Goal: Information Seeking & Learning: Learn about a topic

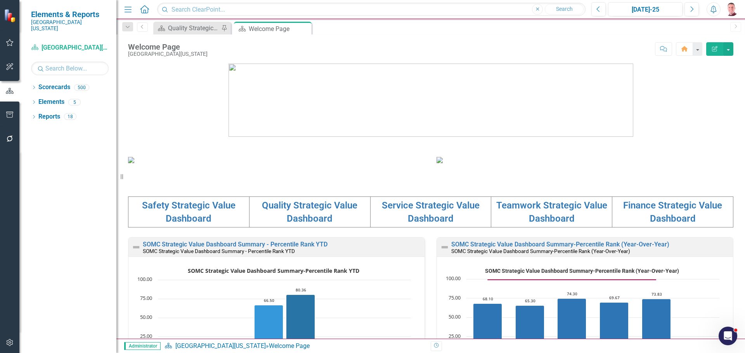
scroll to position [194, 0]
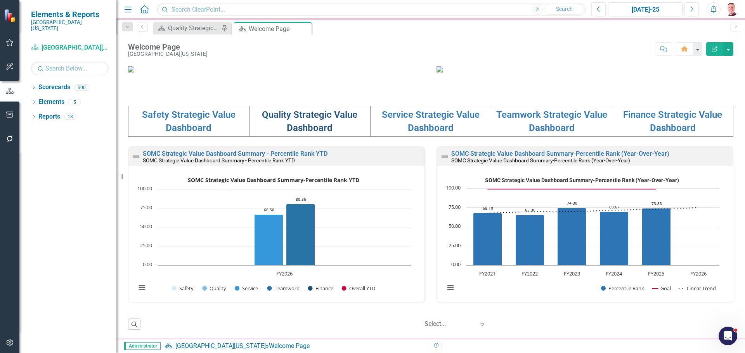
click at [298, 133] on link "Quality Strategic Value Dashboard" at bounding box center [309, 121] width 95 height 24
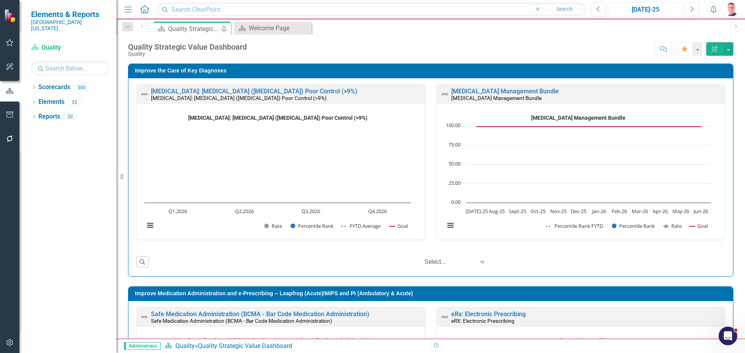
click at [670, 14] on div "[DATE]-25" at bounding box center [644, 9] width 69 height 9
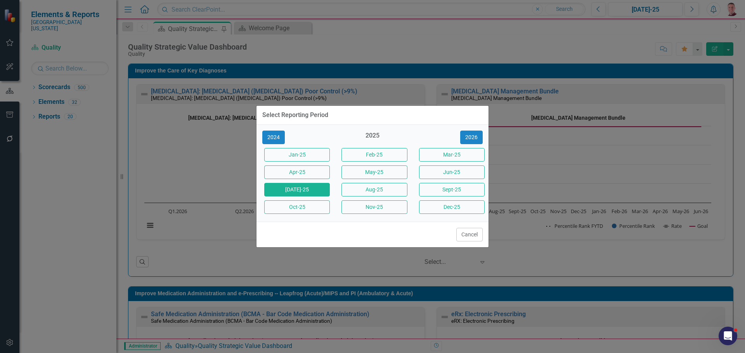
click at [552, 265] on div "Select Reporting Period 2024 2025 2026 Jan-25 Feb-25 Mar-25 Apr-25 May-25 Jun-2…" at bounding box center [372, 176] width 745 height 353
click at [456, 173] on button "Jun-25" at bounding box center [452, 173] width 66 height 14
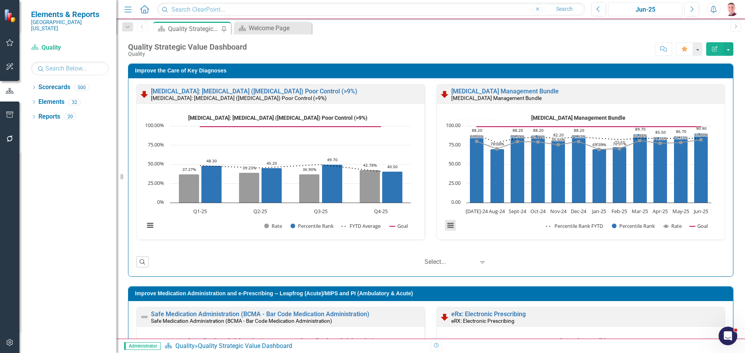
click at [445, 227] on button "View chart menu, Severe Sepsis and Septic Shock Management Bundle" at bounding box center [450, 225] width 11 height 11
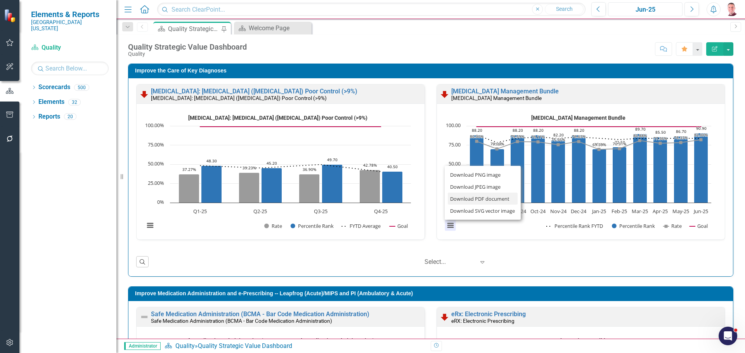
click at [465, 201] on li "Download PDF document" at bounding box center [483, 199] width 70 height 12
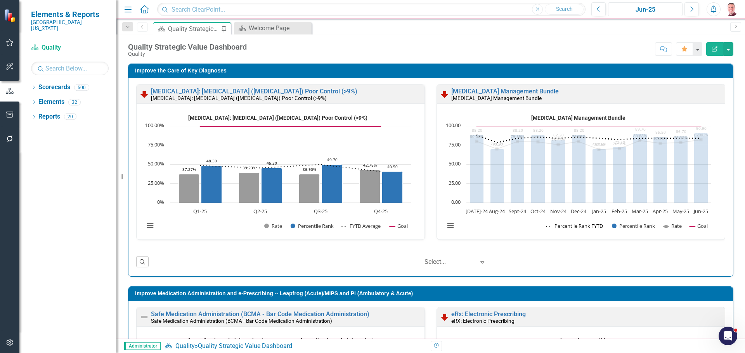
click at [589, 226] on button "Show Percentile Rank FYTD" at bounding box center [574, 226] width 57 height 7
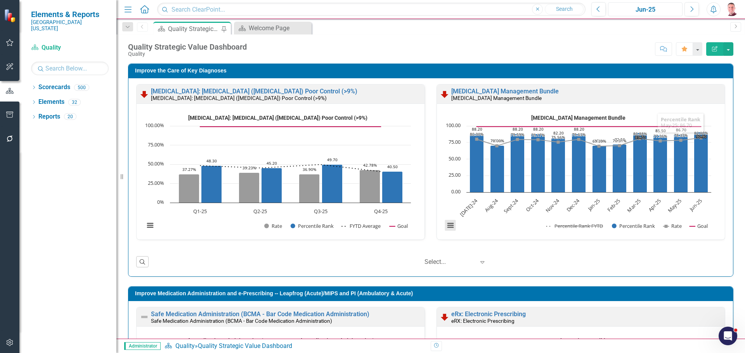
click at [445, 226] on button "View chart menu, Severe Sepsis and Septic Shock Management Bundle" at bounding box center [450, 225] width 11 height 11
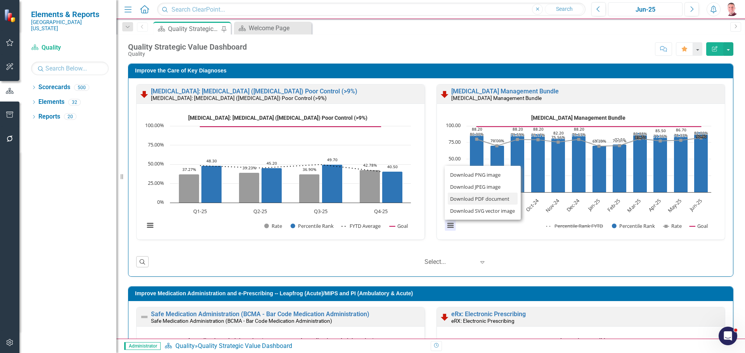
click at [462, 201] on li "Download PDF document" at bounding box center [483, 199] width 70 height 12
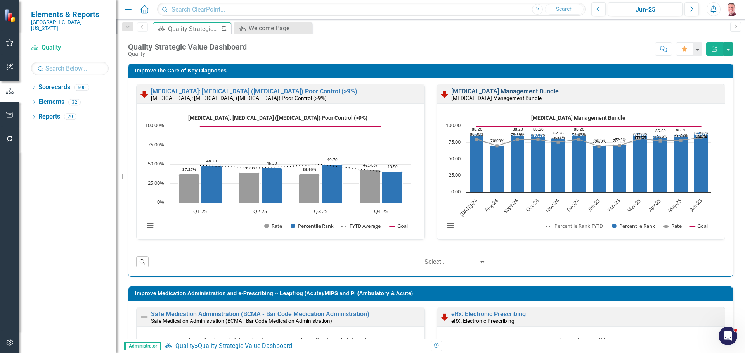
click at [496, 90] on link "[MEDICAL_DATA] Management Bundle" at bounding box center [504, 91] width 107 height 7
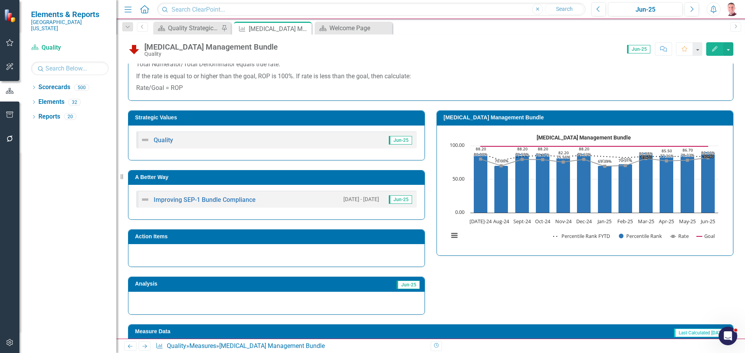
scroll to position [233, 0]
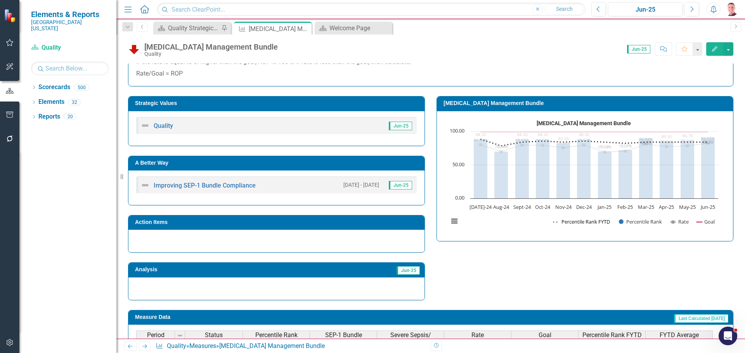
click at [588, 220] on button "Show Percentile Rank FYTD" at bounding box center [581, 221] width 57 height 7
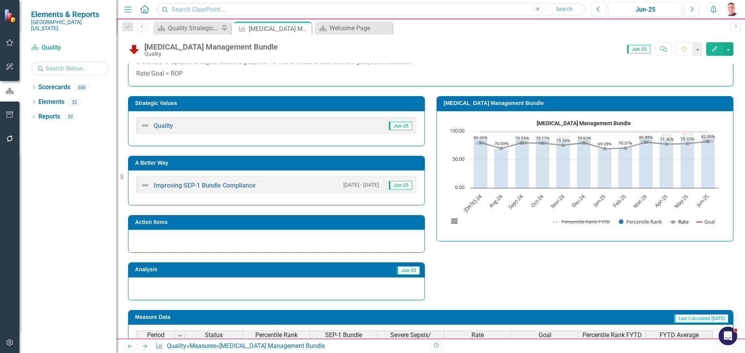
click at [680, 222] on button "Show Rate" at bounding box center [679, 221] width 18 height 7
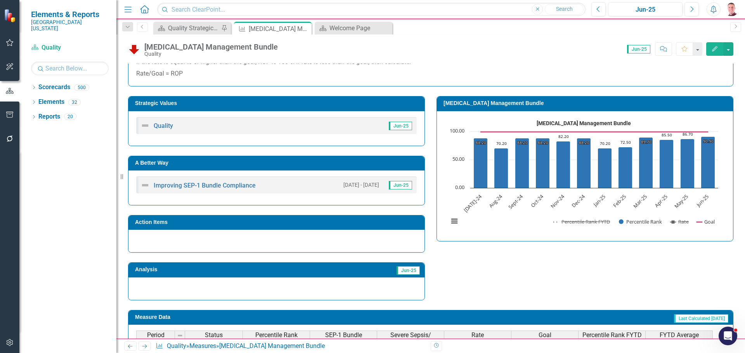
click at [599, 108] on td "[MEDICAL_DATA] Management Bundle" at bounding box center [585, 105] width 285 height 12
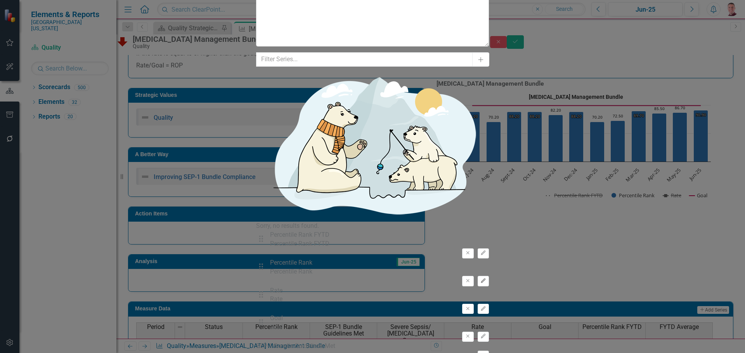
click at [489, 276] on button "Edit" at bounding box center [482, 281] width 11 height 10
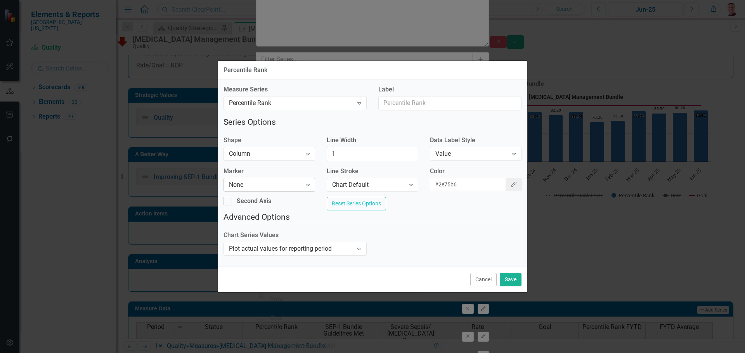
click at [308, 185] on div "Expand" at bounding box center [308, 185] width 14 height 12
click at [482, 284] on button "Cancel" at bounding box center [483, 280] width 26 height 14
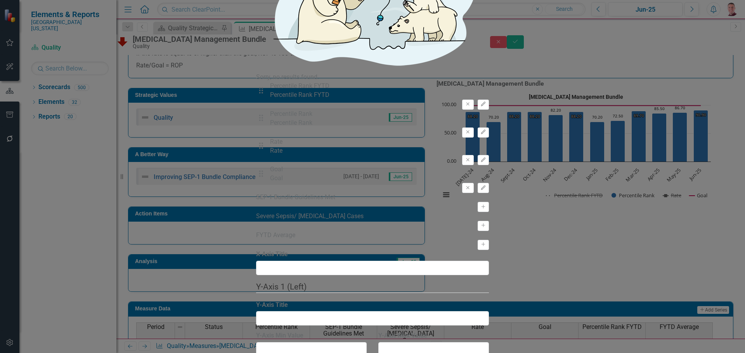
click at [485, 130] on icon "button" at bounding box center [483, 132] width 5 height 5
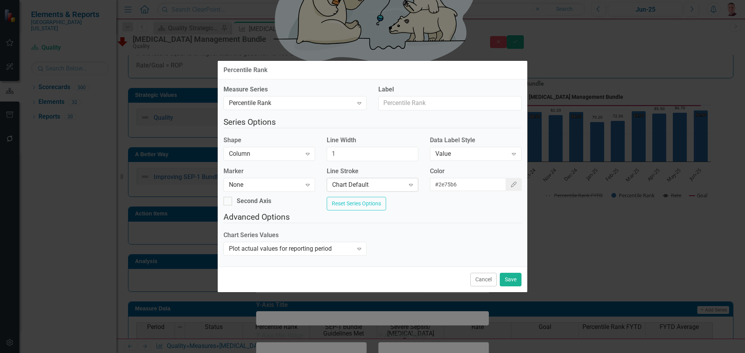
click at [409, 182] on icon "Expand" at bounding box center [411, 185] width 8 height 6
click at [362, 252] on icon "Expand" at bounding box center [359, 249] width 8 height 6
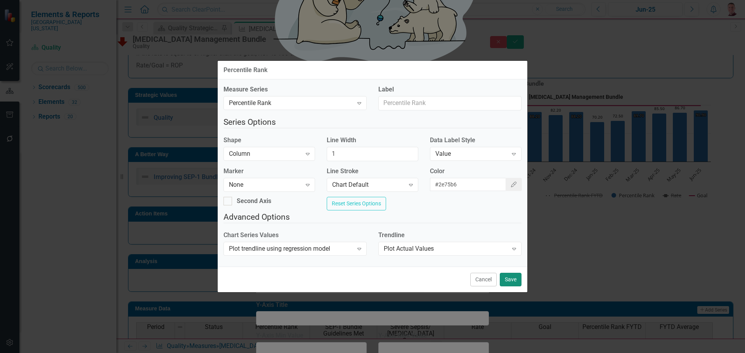
click at [509, 282] on button "Save" at bounding box center [511, 280] width 22 height 14
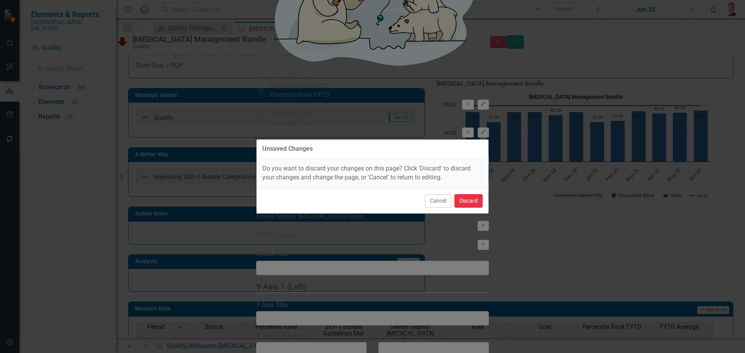
click at [469, 204] on button "Discard" at bounding box center [468, 201] width 28 height 14
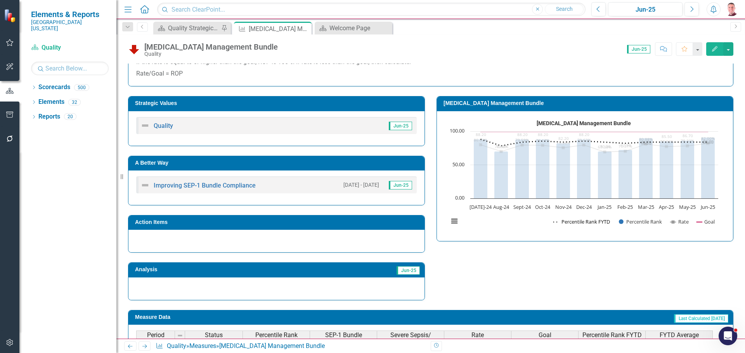
click at [579, 222] on button "Show Percentile Rank FYTD" at bounding box center [581, 221] width 57 height 7
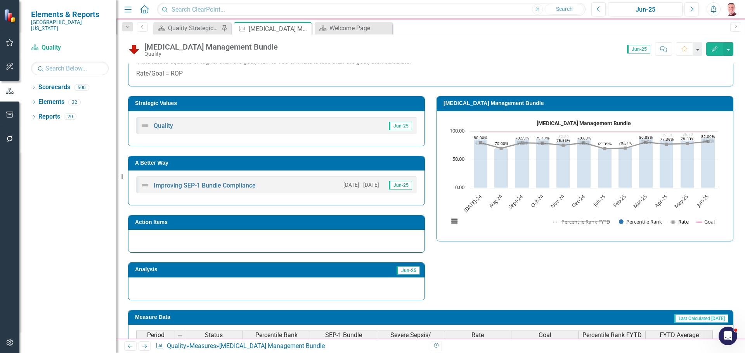
click at [679, 221] on button "Show Rate" at bounding box center [679, 221] width 18 height 7
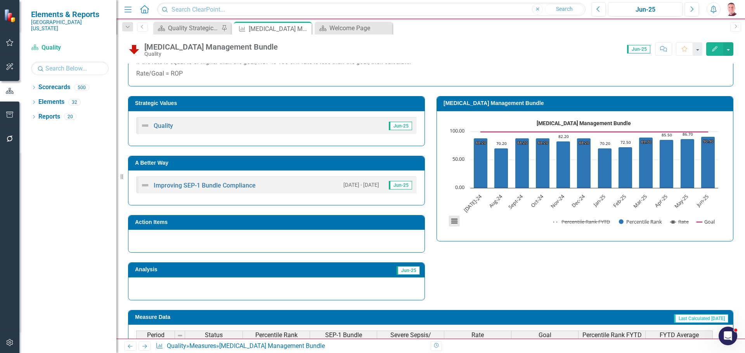
click at [449, 222] on button "View chart menu, Severe Sepsis and Septic Shock Management Bundle" at bounding box center [454, 221] width 11 height 11
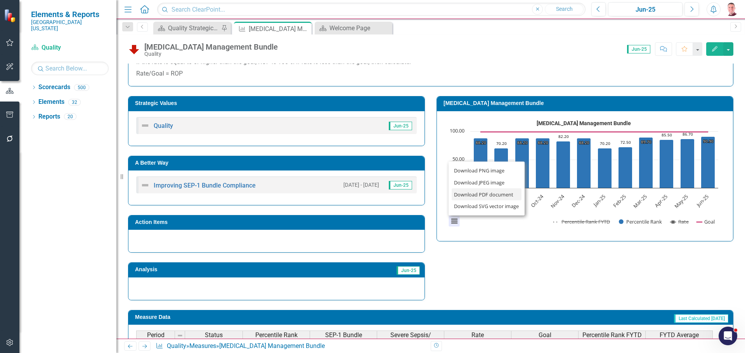
click at [482, 194] on li "Download PDF document" at bounding box center [486, 194] width 70 height 12
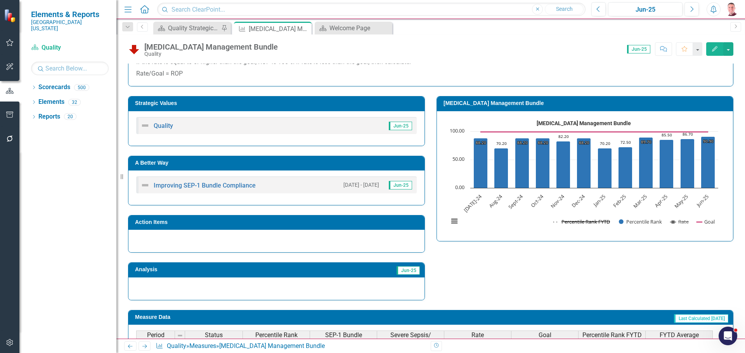
click at [589, 220] on button "Show Percentile Rank FYTD" at bounding box center [581, 221] width 57 height 7
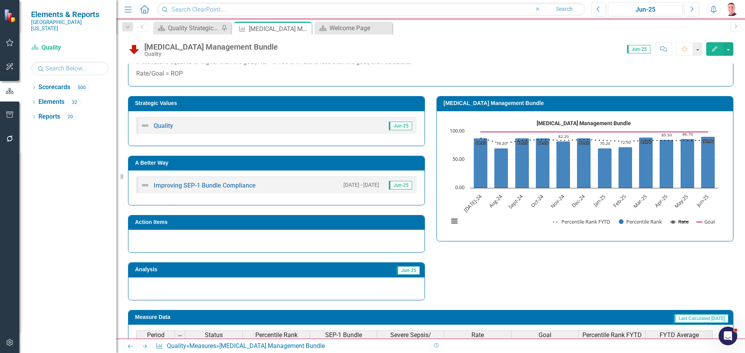
click at [681, 222] on button "Show Rate" at bounding box center [679, 221] width 18 height 7
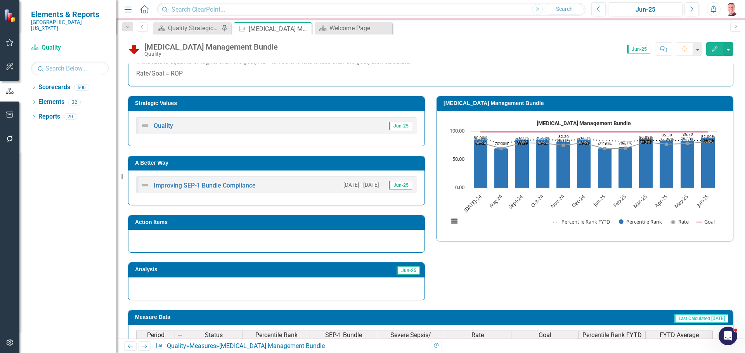
scroll to position [78, 0]
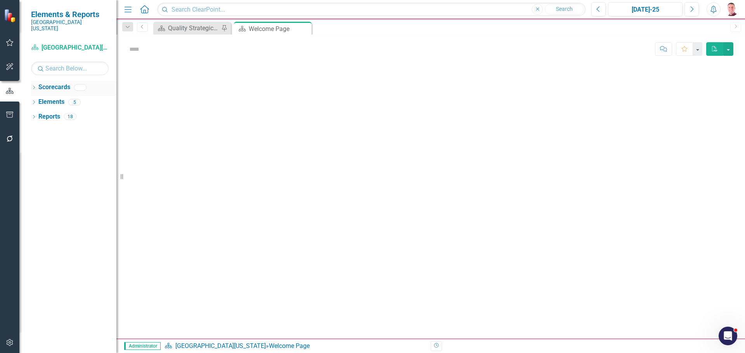
click at [35, 81] on div "Dropdown Scorecards" at bounding box center [73, 88] width 85 height 15
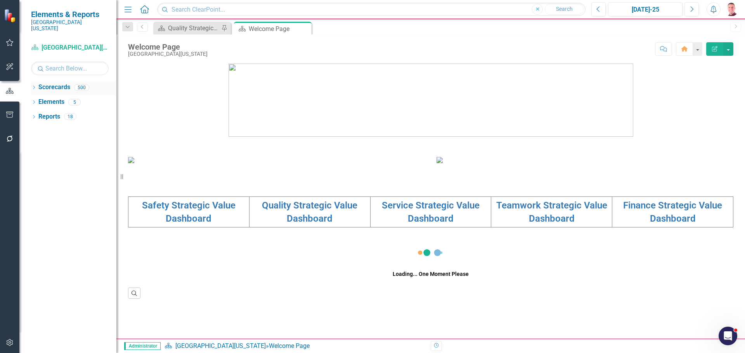
click at [35, 81] on div "Dropdown Scorecards 500" at bounding box center [73, 88] width 85 height 15
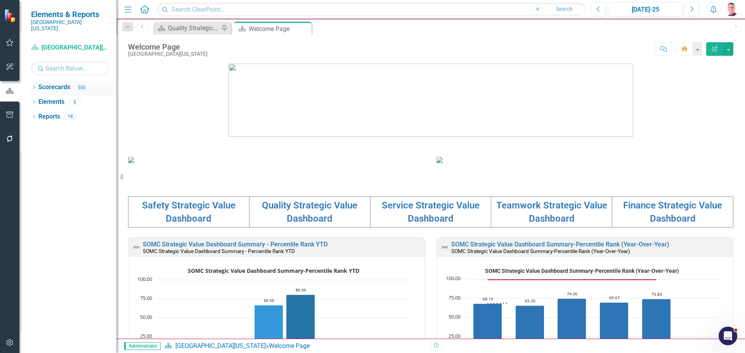
click at [33, 86] on icon "Dropdown" at bounding box center [33, 88] width 5 height 4
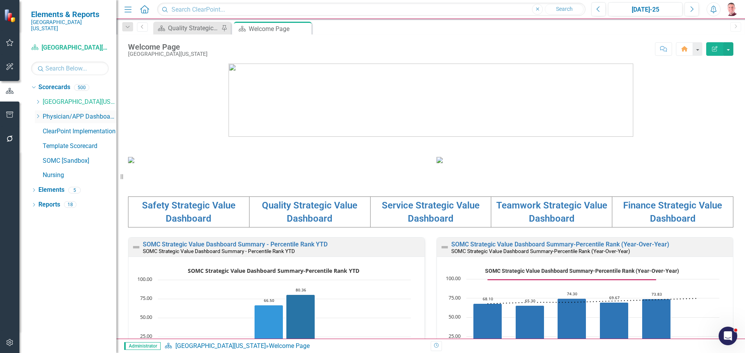
click at [39, 114] on icon "Dropdown" at bounding box center [38, 116] width 6 height 5
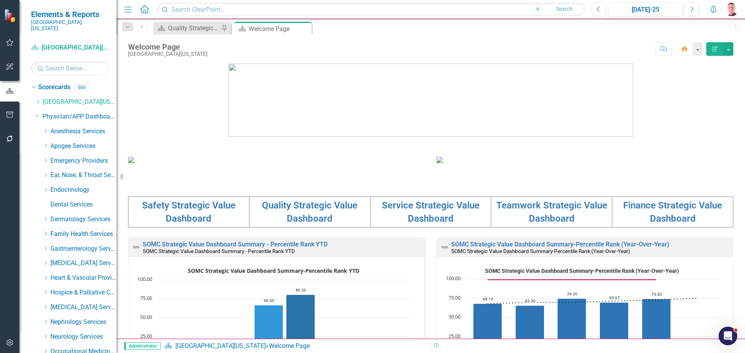
click at [48, 232] on icon "Dropdown" at bounding box center [46, 234] width 6 height 5
click at [67, 245] on link "[PERSON_NAME], NP" at bounding box center [87, 249] width 58 height 9
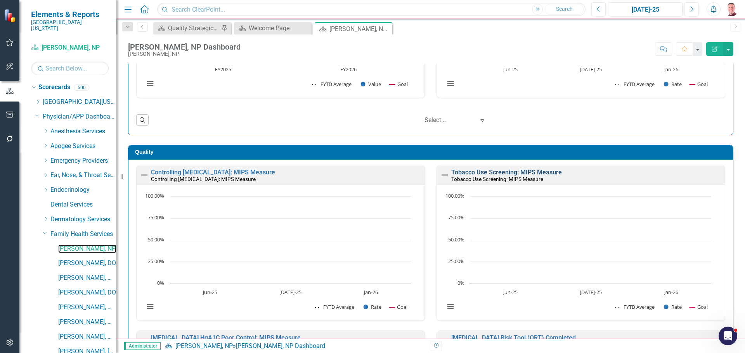
scroll to position [155, 0]
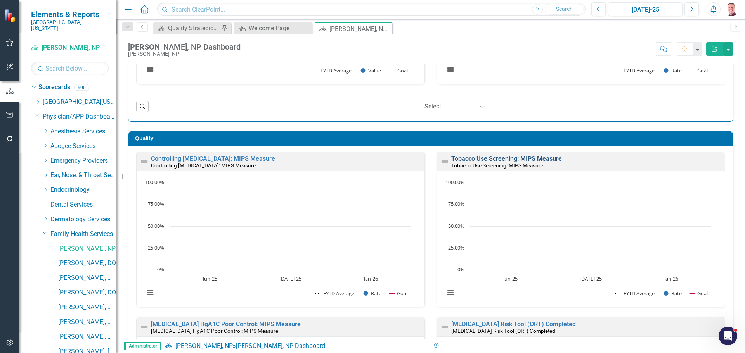
click at [479, 157] on link "Tobacco Use Screening: MIPS Measure" at bounding box center [506, 158] width 111 height 7
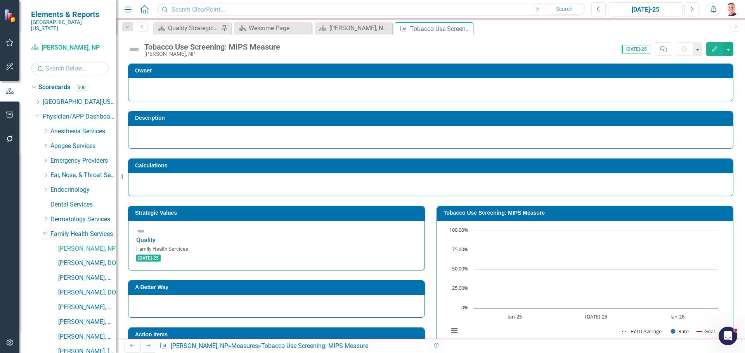
click at [46, 232] on icon at bounding box center [45, 233] width 4 height 2
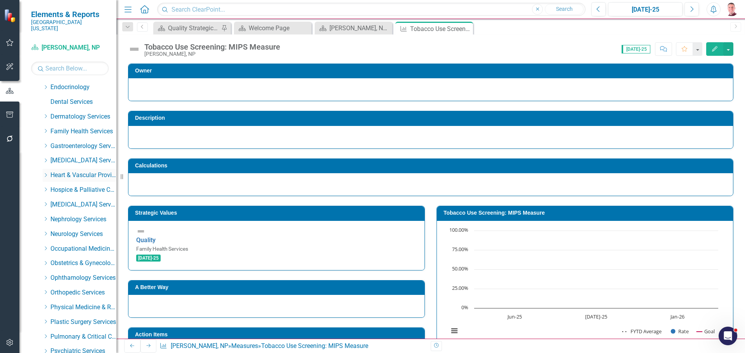
scroll to position [116, 0]
click at [47, 247] on icon "Dropdown" at bounding box center [46, 249] width 6 height 5
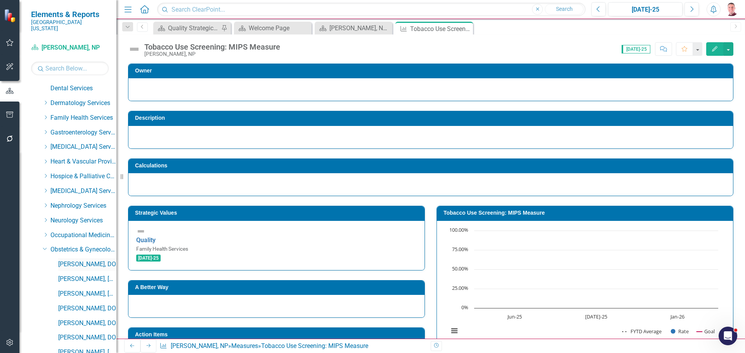
click at [63, 260] on link "[PERSON_NAME], DO" at bounding box center [87, 264] width 58 height 9
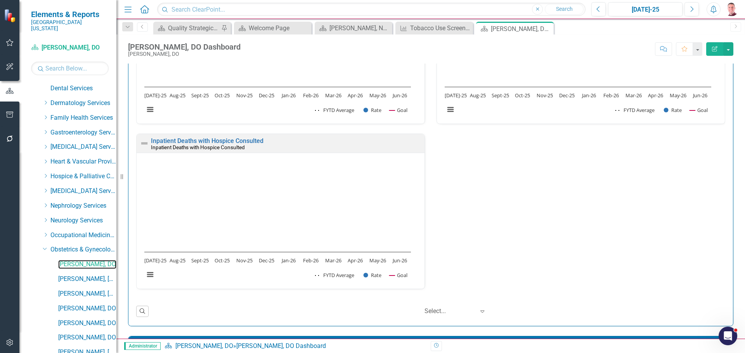
scroll to position [582, 0]
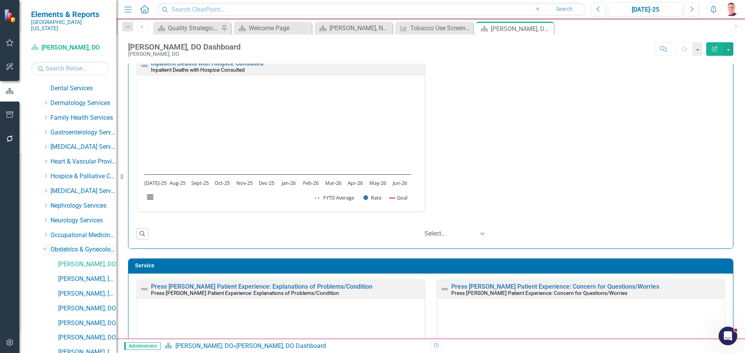
click at [43, 246] on icon "Dropdown" at bounding box center [45, 249] width 5 height 6
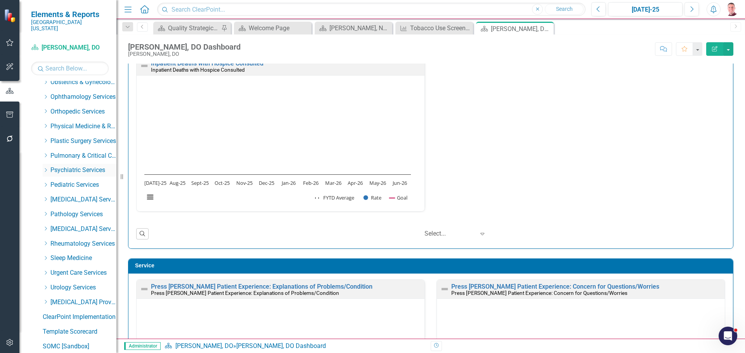
scroll to position [310, 0]
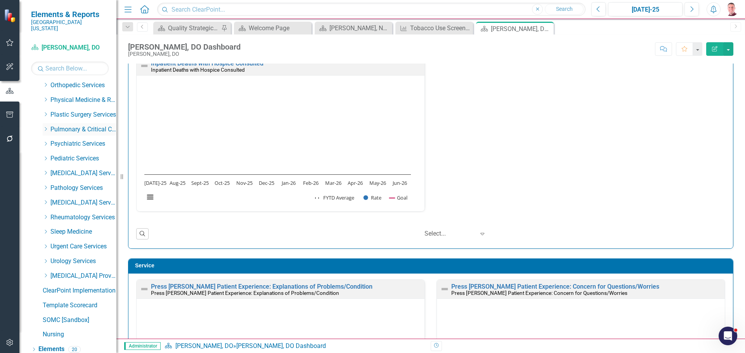
click at [56, 125] on link "Pulmonary & Critical Care Services" at bounding box center [83, 129] width 66 height 9
click at [47, 127] on icon "Dropdown" at bounding box center [46, 129] width 6 height 5
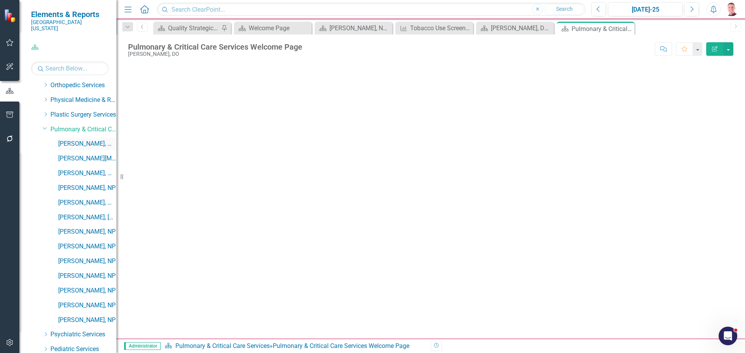
click at [64, 140] on link "[PERSON_NAME], MD" at bounding box center [87, 144] width 58 height 9
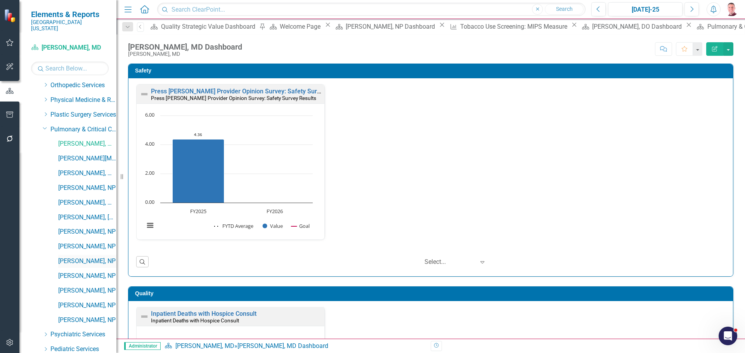
click at [92, 257] on link "[PERSON_NAME], NP" at bounding box center [87, 261] width 58 height 9
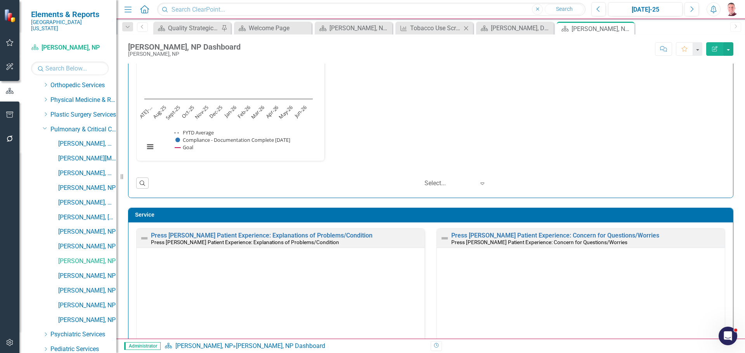
scroll to position [310, 0]
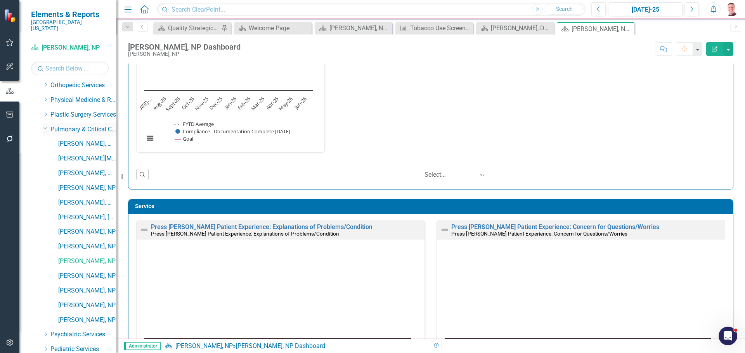
click at [47, 125] on div "Dropdown" at bounding box center [44, 128] width 7 height 6
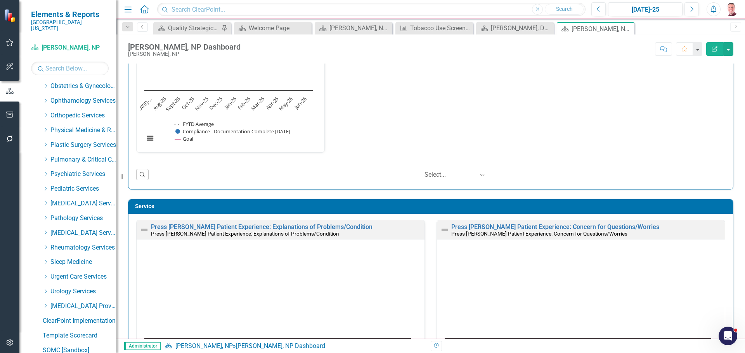
scroll to position [233, 0]
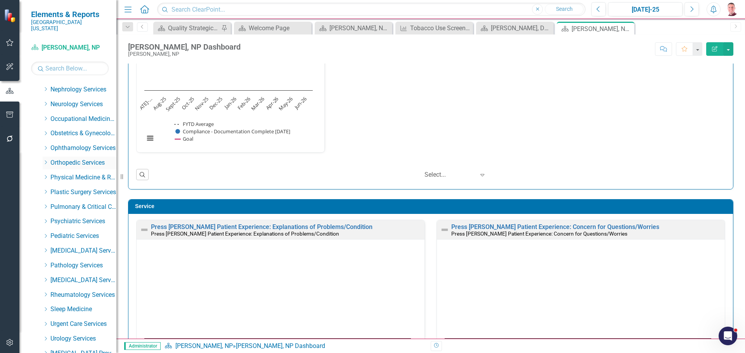
click at [58, 159] on link "Orthopedic Services" at bounding box center [83, 163] width 66 height 9
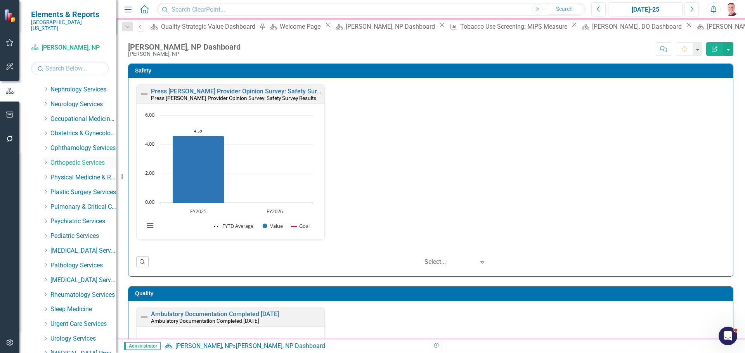
click at [45, 160] on icon "Dropdown" at bounding box center [46, 162] width 6 height 5
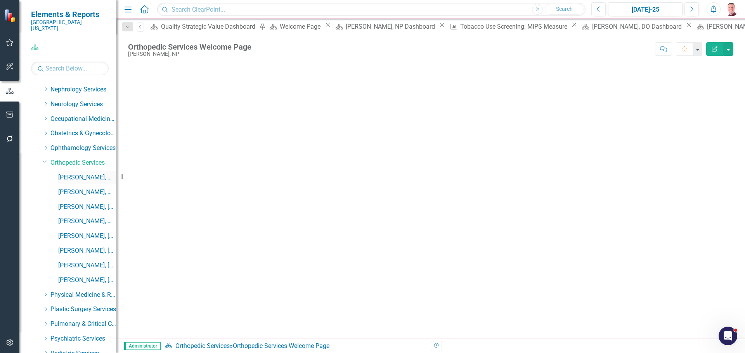
click at [71, 175] on link "[PERSON_NAME], MD" at bounding box center [87, 177] width 58 height 9
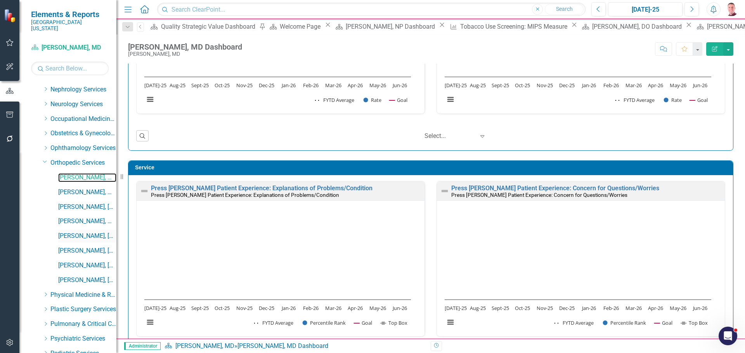
scroll to position [194, 0]
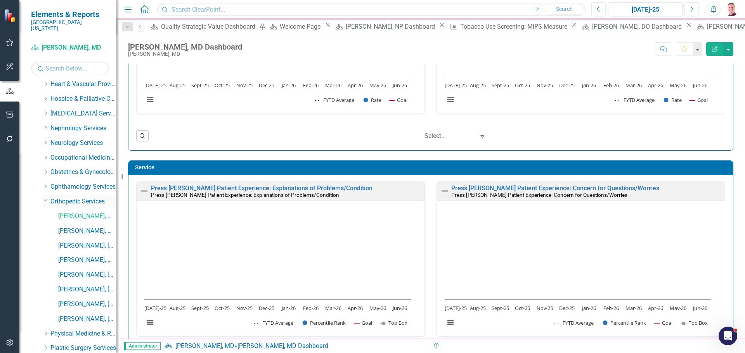
click at [44, 197] on icon "Dropdown" at bounding box center [45, 200] width 5 height 6
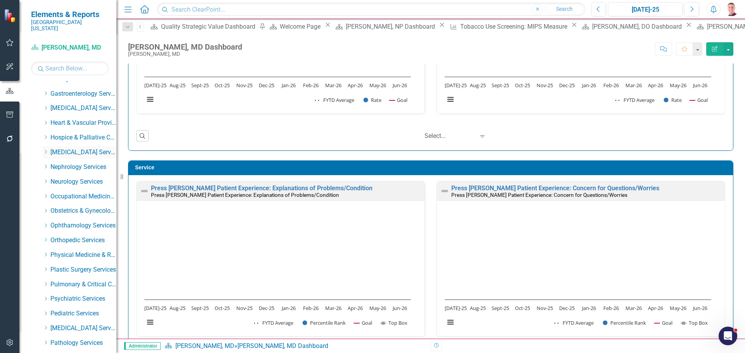
scroll to position [116, 0]
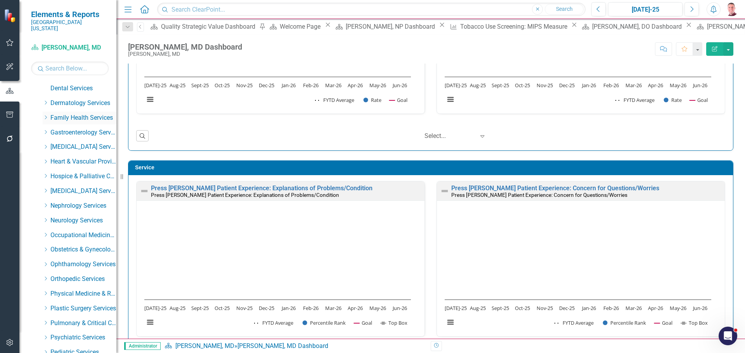
click at [47, 115] on icon "Dropdown" at bounding box center [46, 117] width 6 height 5
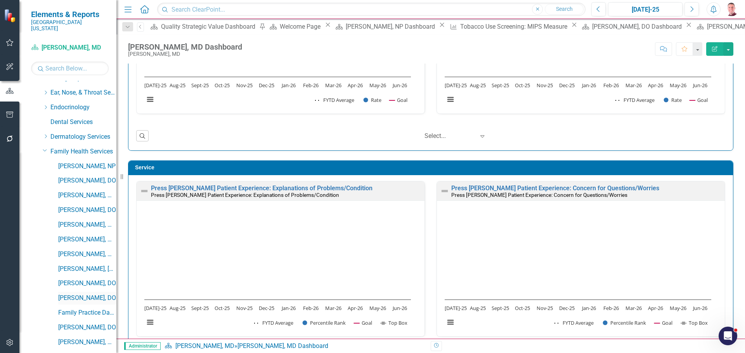
scroll to position [0, 0]
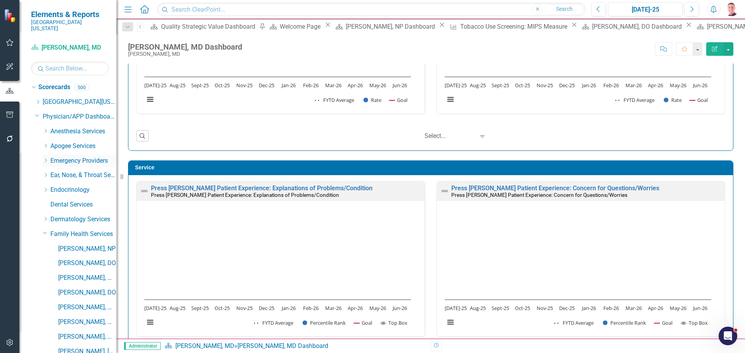
click at [46, 158] on icon "Dropdown" at bounding box center [46, 160] width 6 height 5
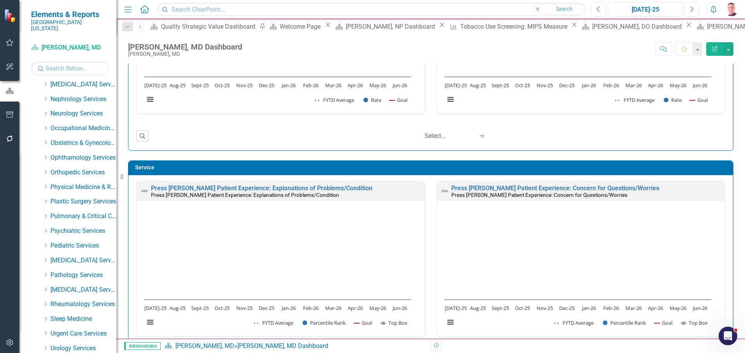
scroll to position [1319, 0]
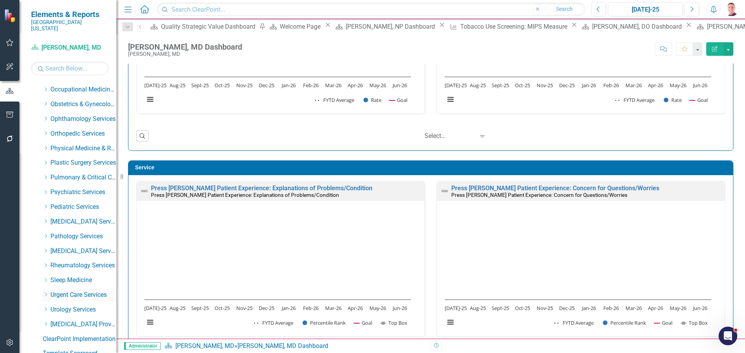
click at [45, 292] on icon "Dropdown" at bounding box center [46, 294] width 6 height 5
click at [81, 306] on link "[PERSON_NAME], MD" at bounding box center [87, 310] width 58 height 9
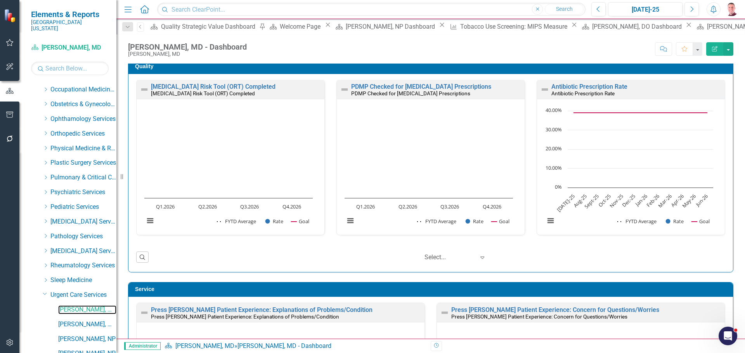
scroll to position [233, 0]
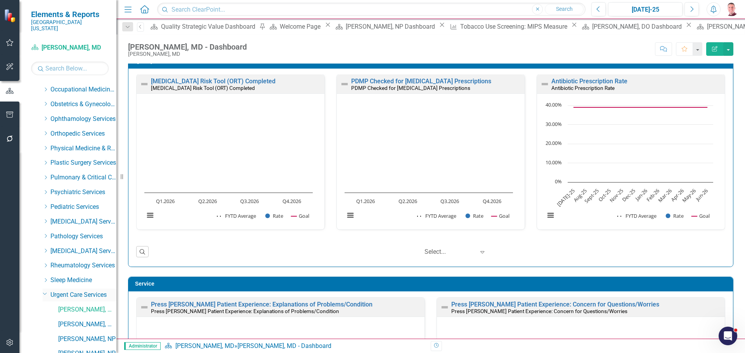
click at [45, 291] on icon "Dropdown" at bounding box center [45, 294] width 5 height 6
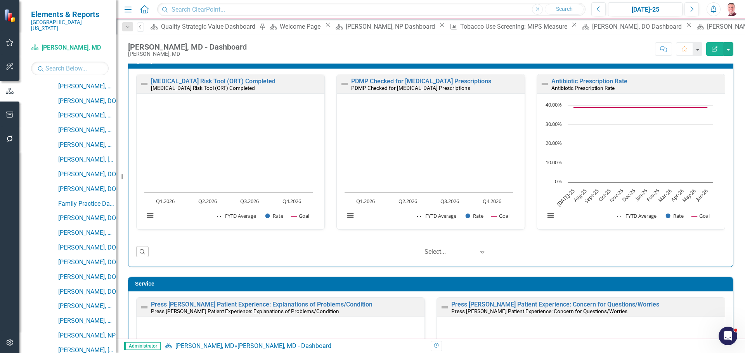
scroll to position [194, 0]
